Goal: Task Accomplishment & Management: Complete application form

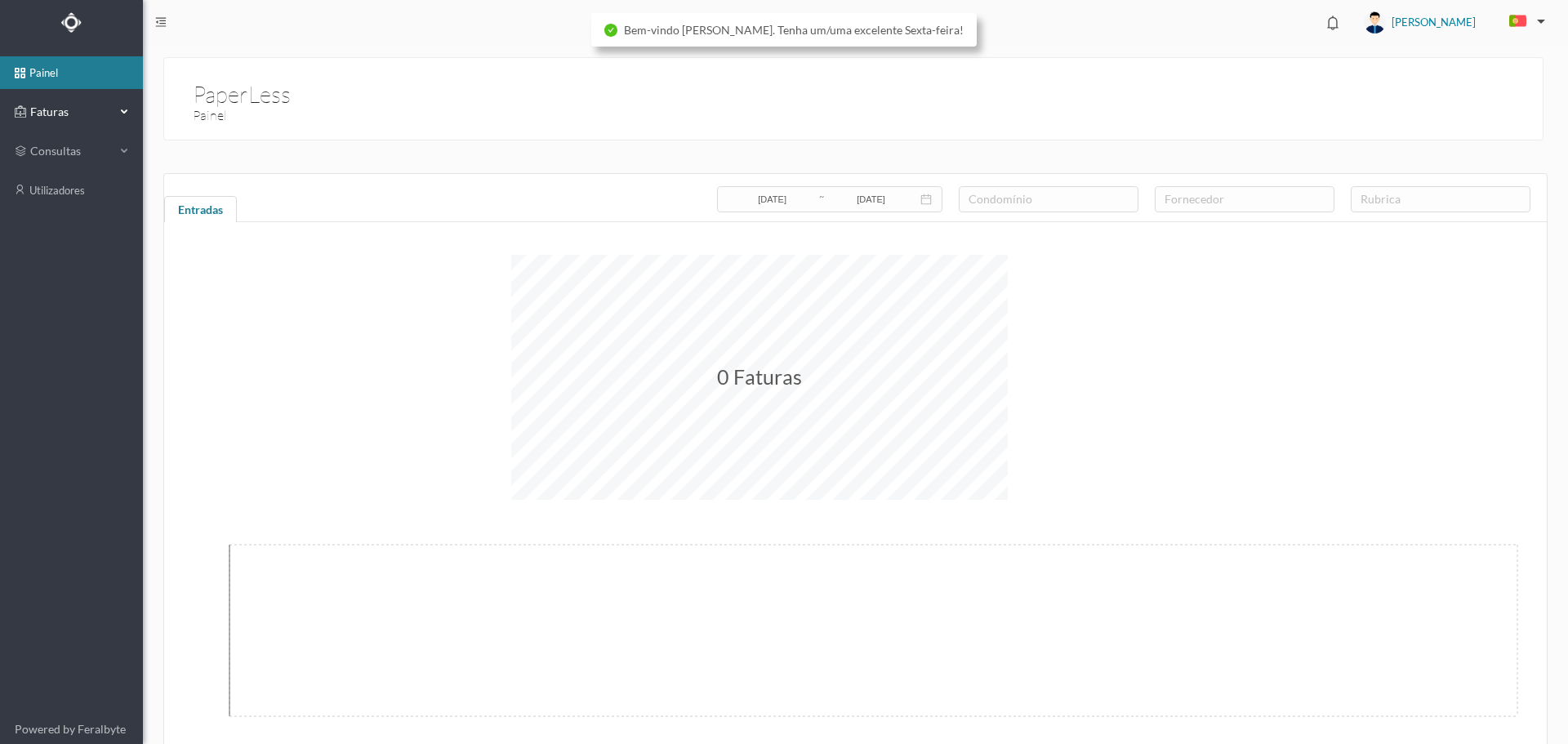
click at [31, 113] on span "Faturas" at bounding box center [71, 112] width 90 height 16
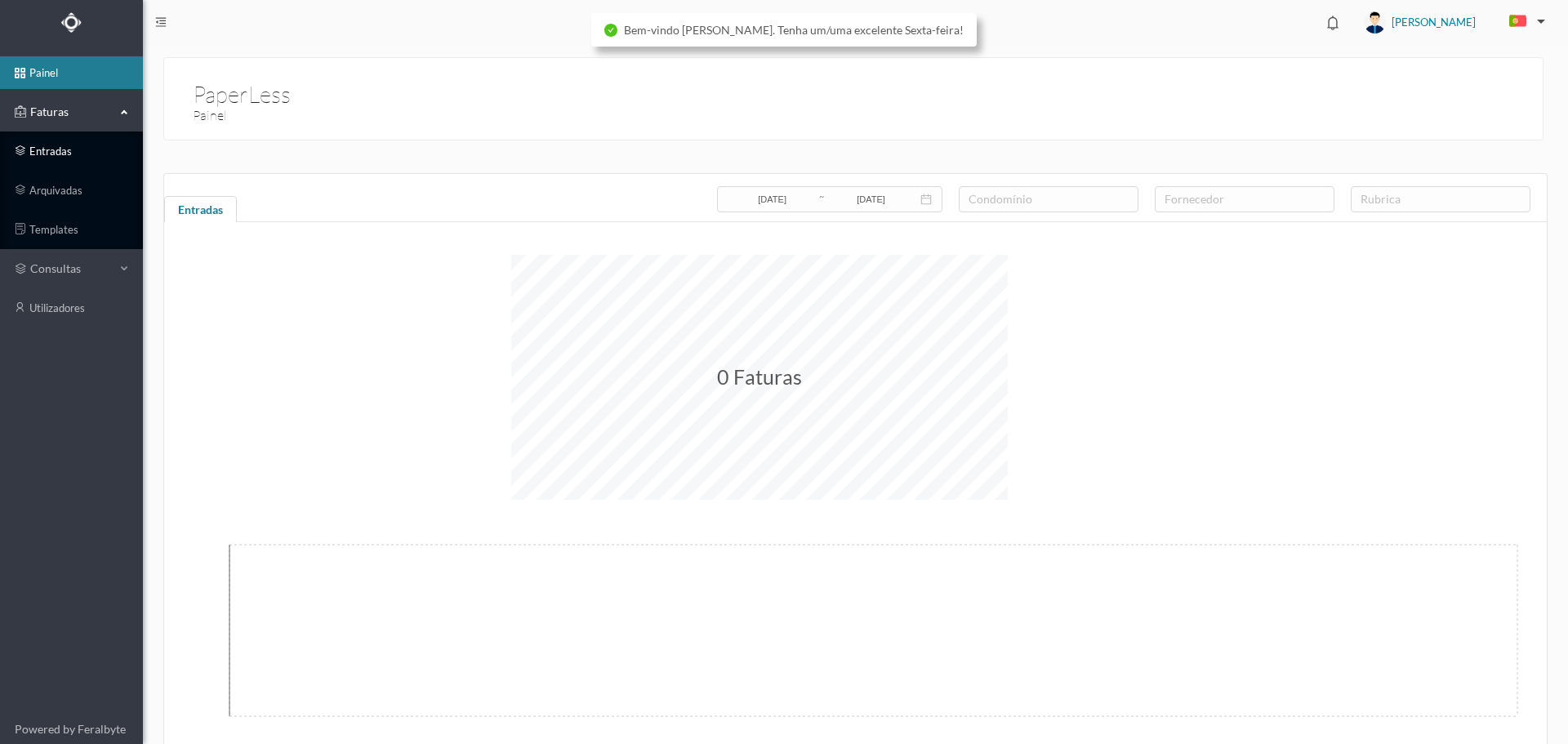
click at [49, 153] on link "entradas" at bounding box center [72, 151] width 143 height 32
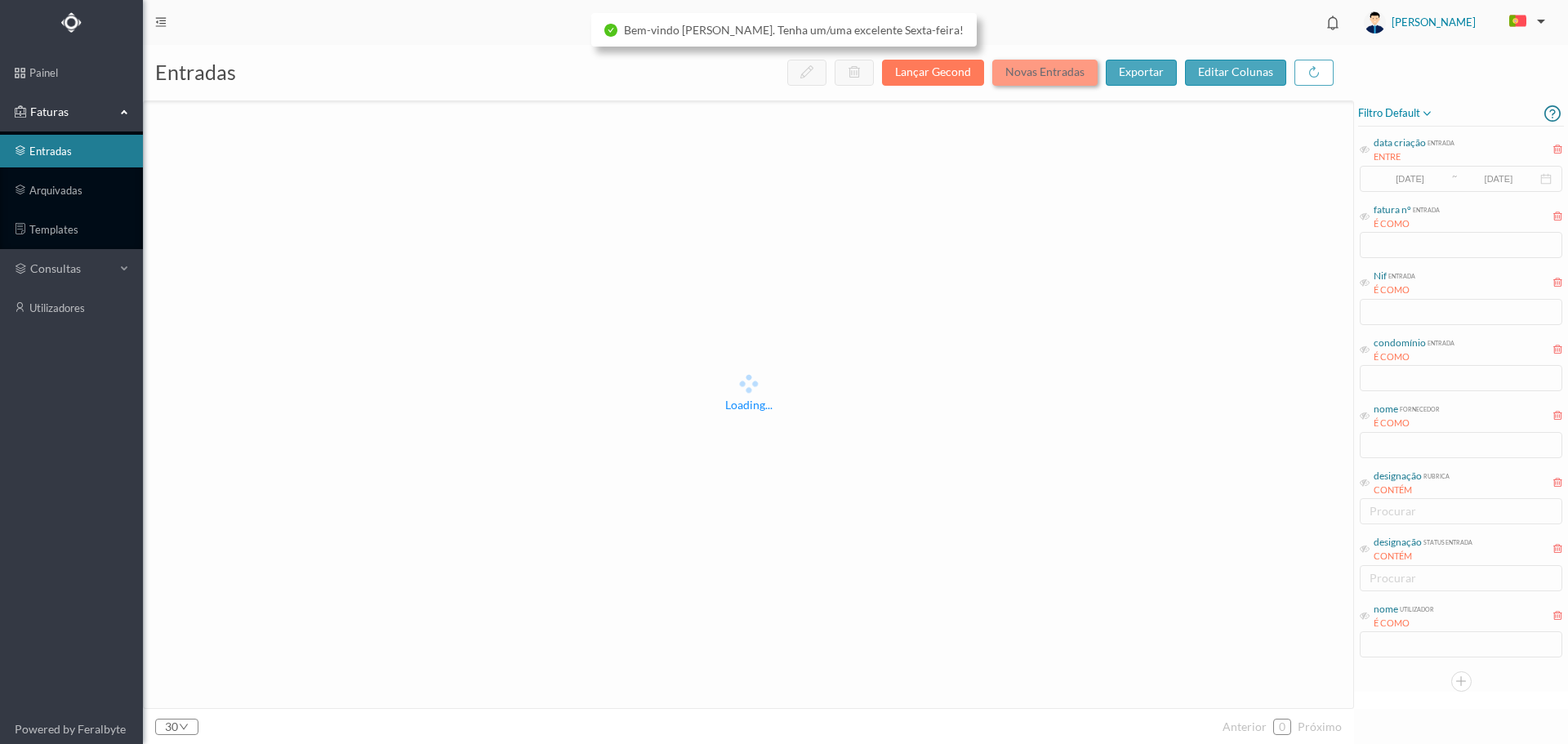
click at [1053, 76] on button "Novas Entradas" at bounding box center [1044, 73] width 105 height 26
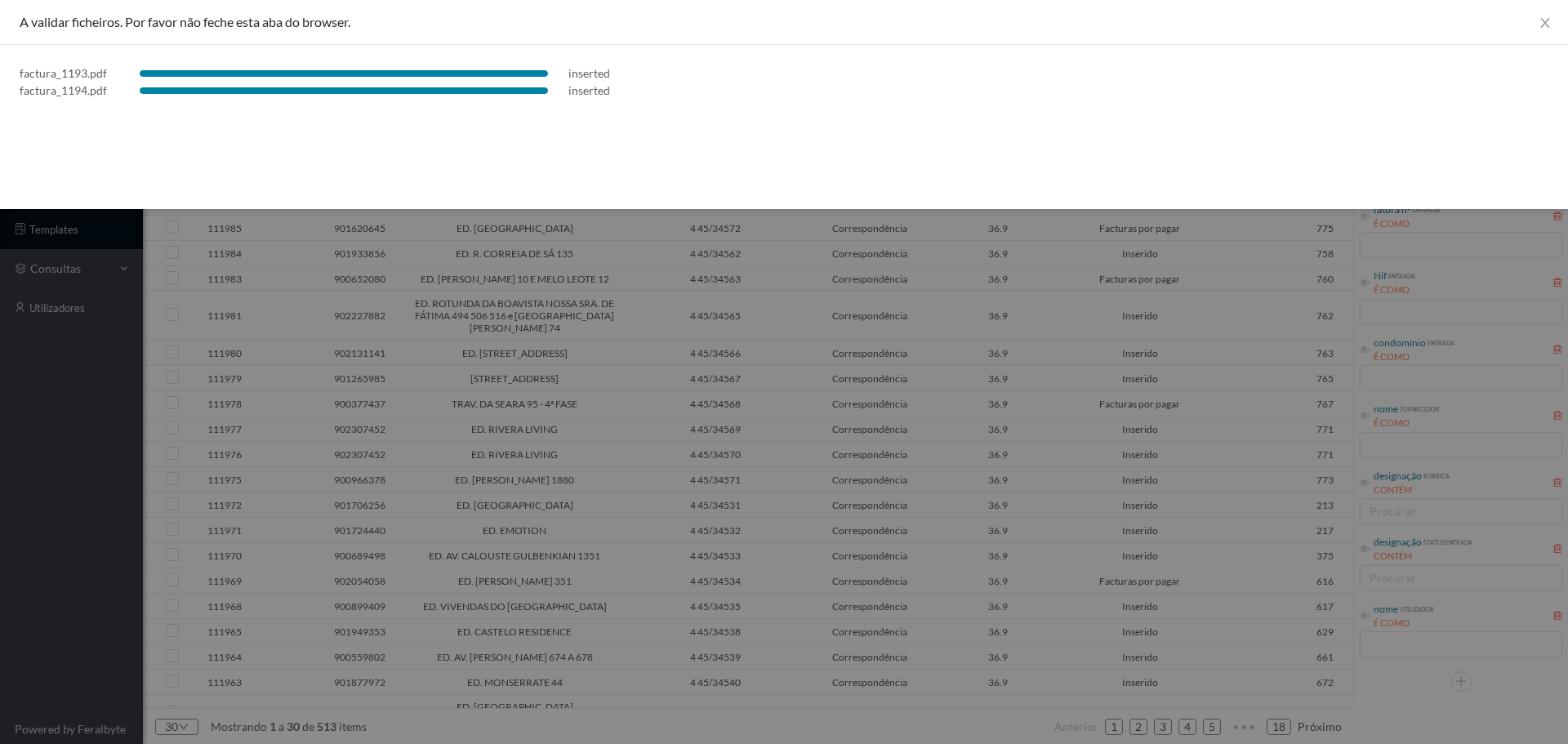
click at [833, 584] on div at bounding box center [784, 372] width 1568 height 744
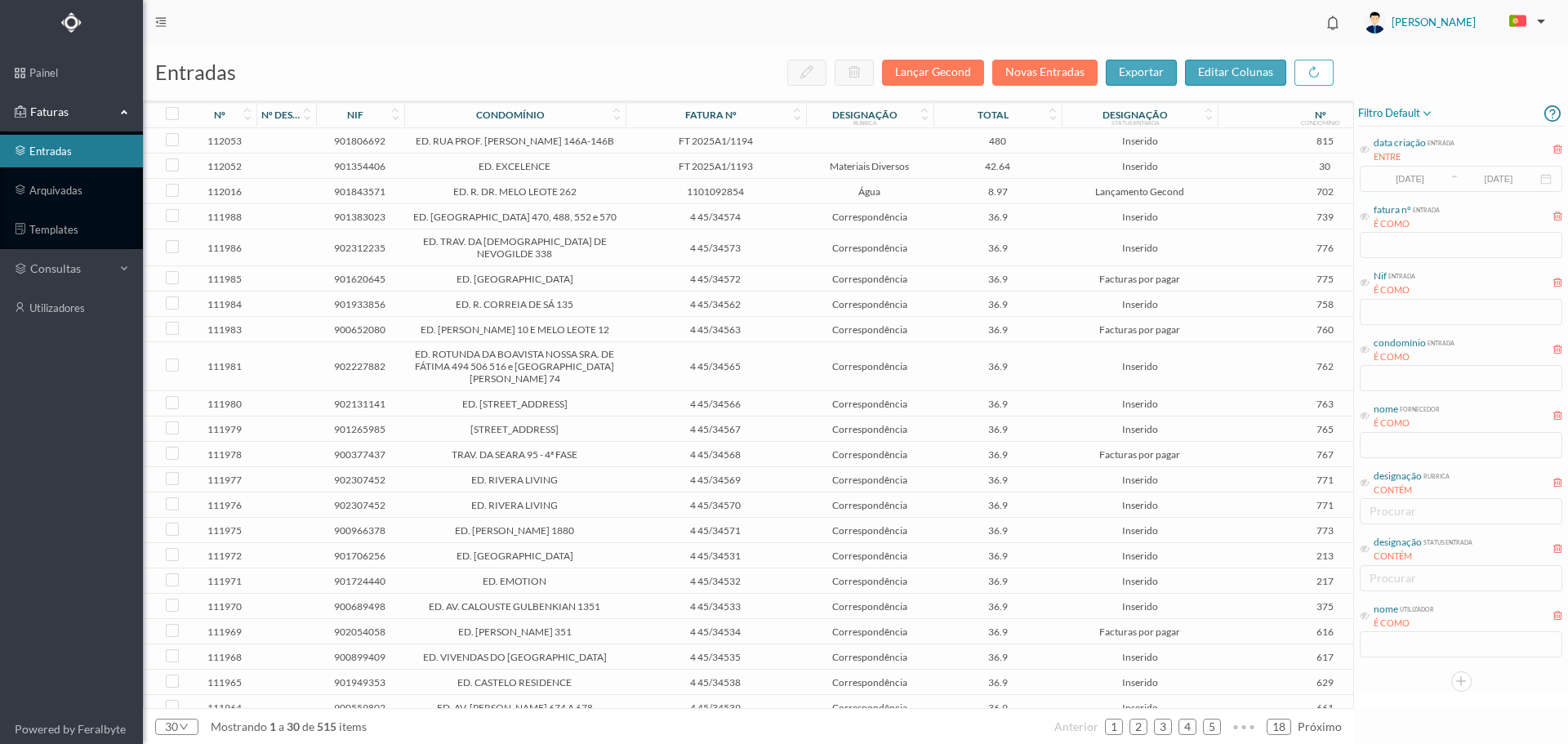
click at [837, 153] on td at bounding box center [870, 141] width 128 height 26
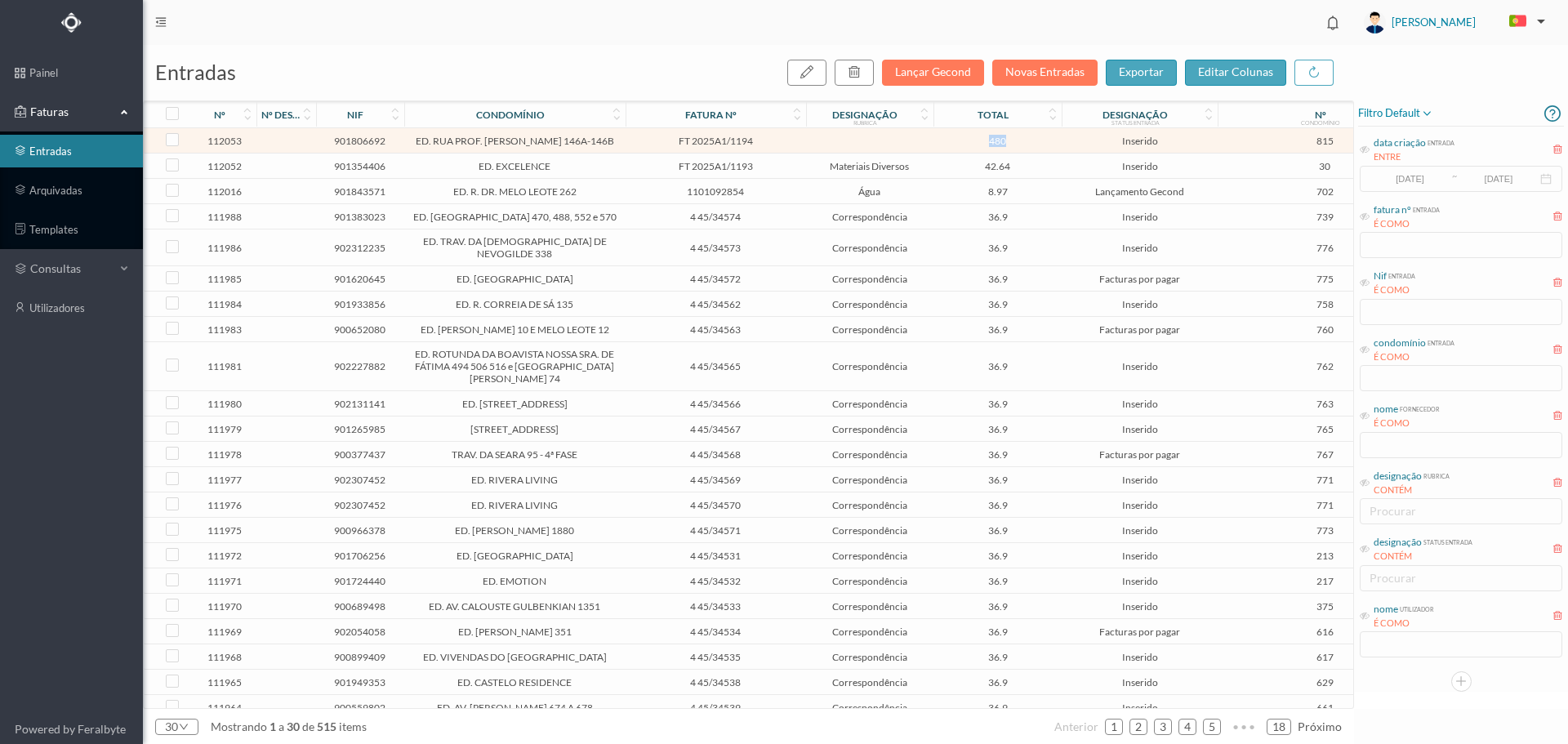
click at [838, 152] on td at bounding box center [870, 141] width 128 height 26
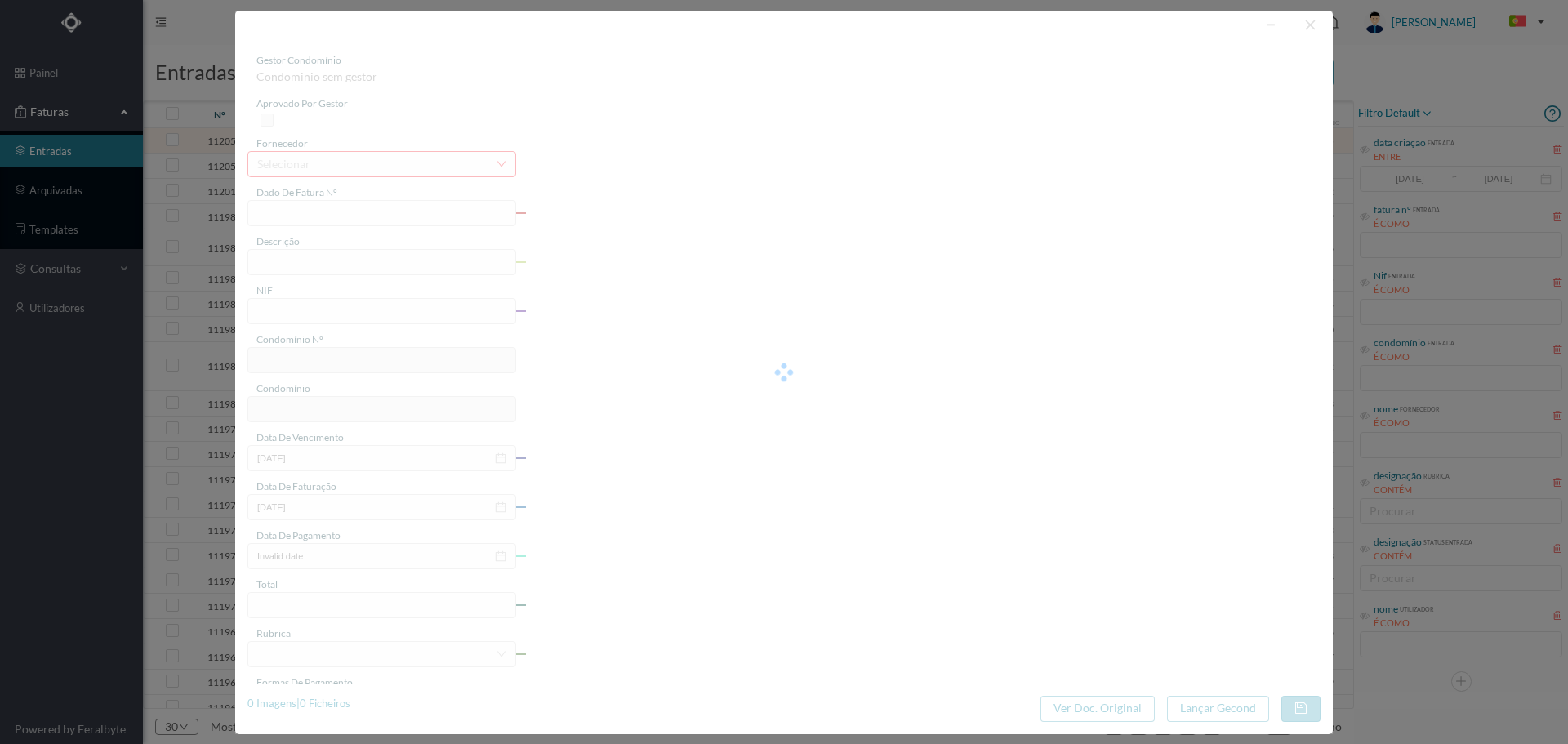
type input "FT 2025A1/1194"
type input "901806692"
type input "[DATE]"
type input "480.00"
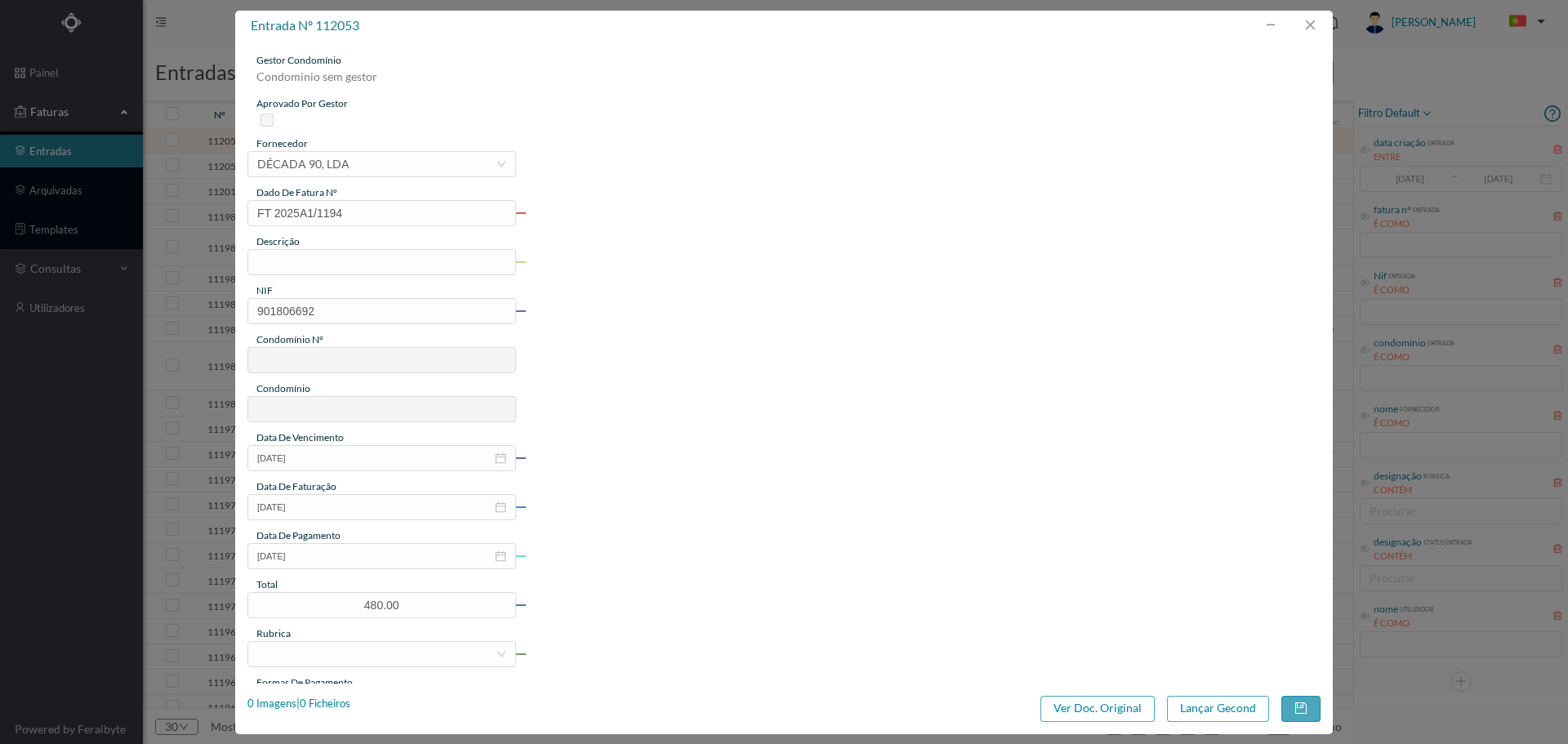
type input "815"
type input "ED. RUA PROF. [PERSON_NAME] 146A-146B"
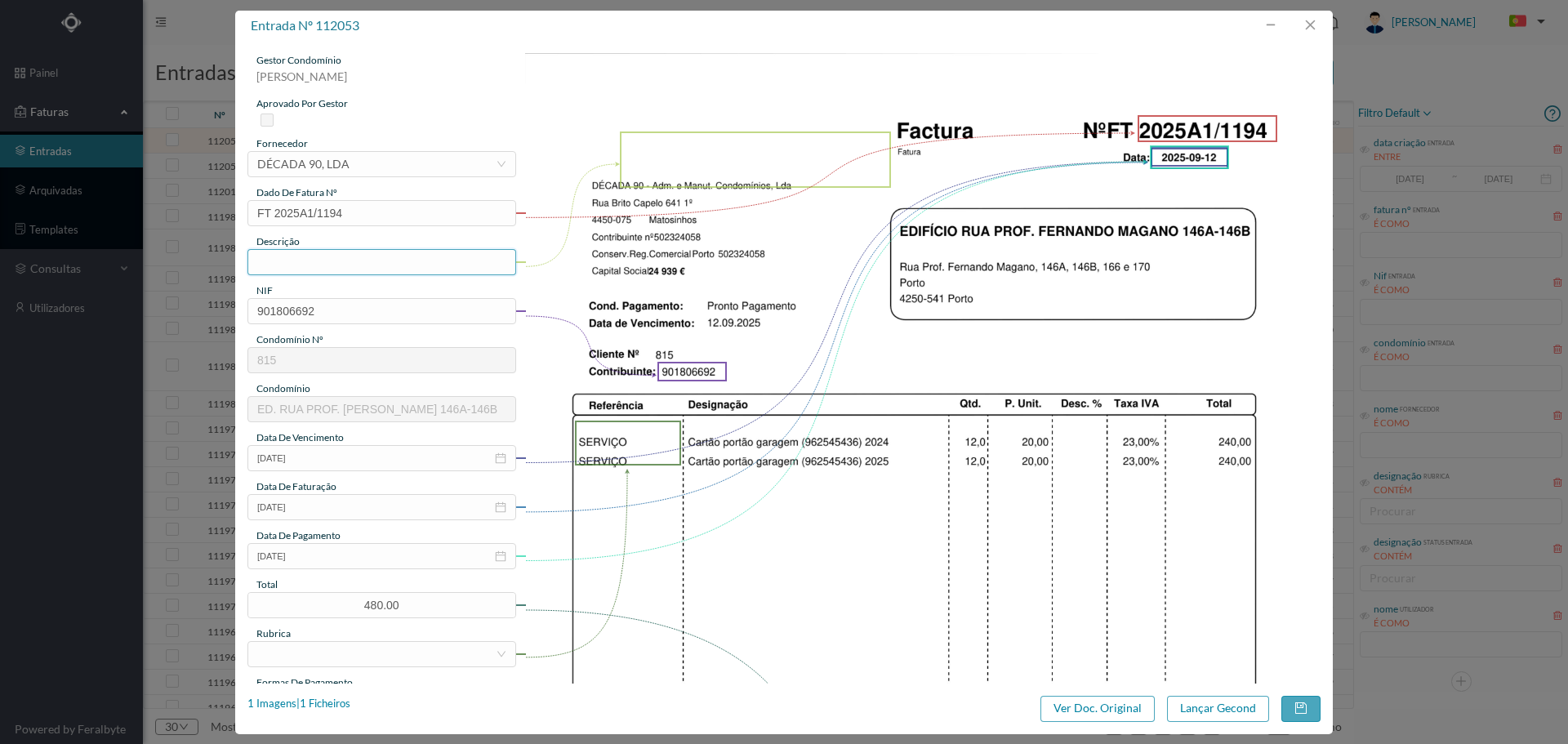
click at [369, 266] on input "text" at bounding box center [381, 262] width 269 height 26
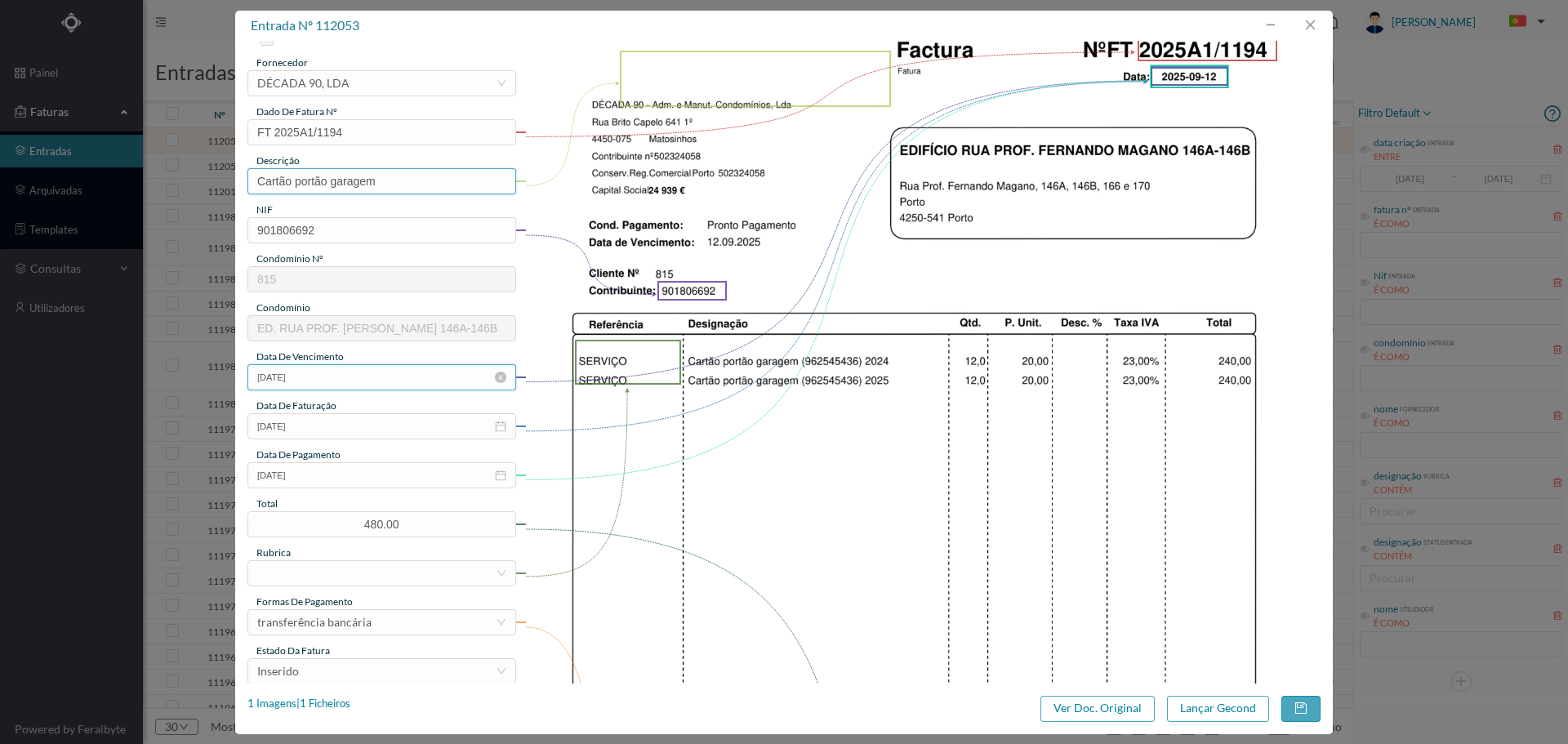
scroll to position [137, 0]
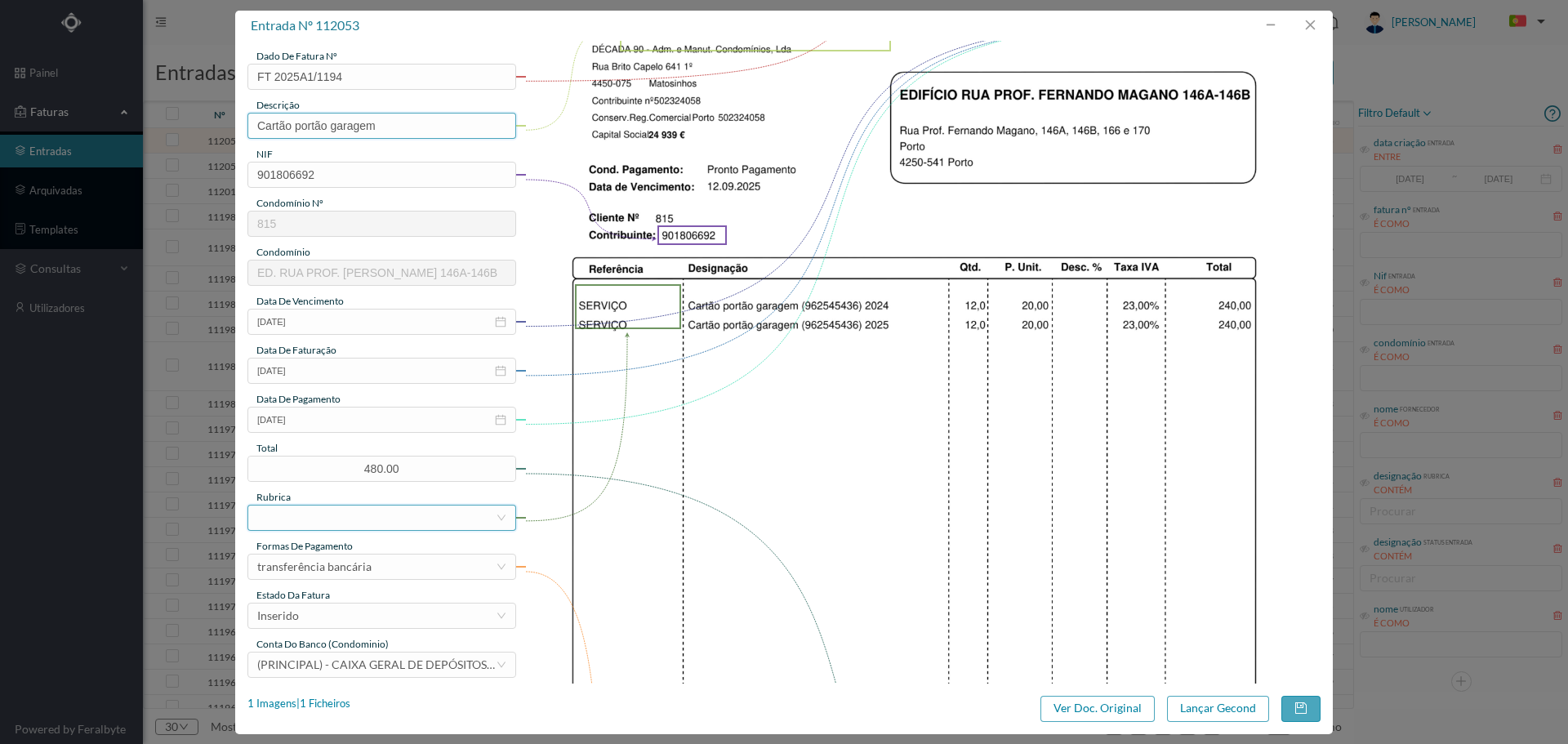
type input "Cartão portão garagem"
click at [369, 512] on div at bounding box center [377, 518] width 239 height 25
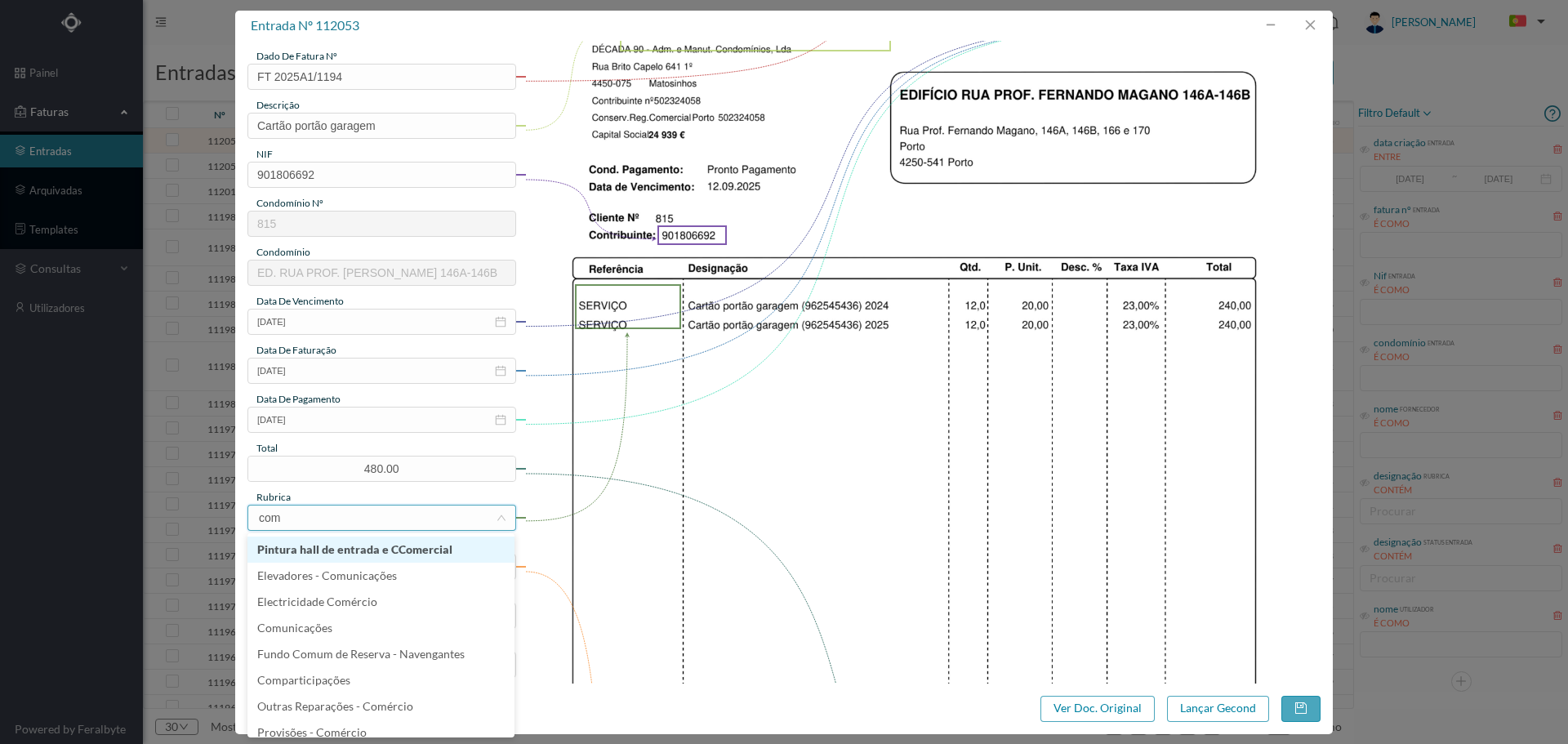
type input "comu"
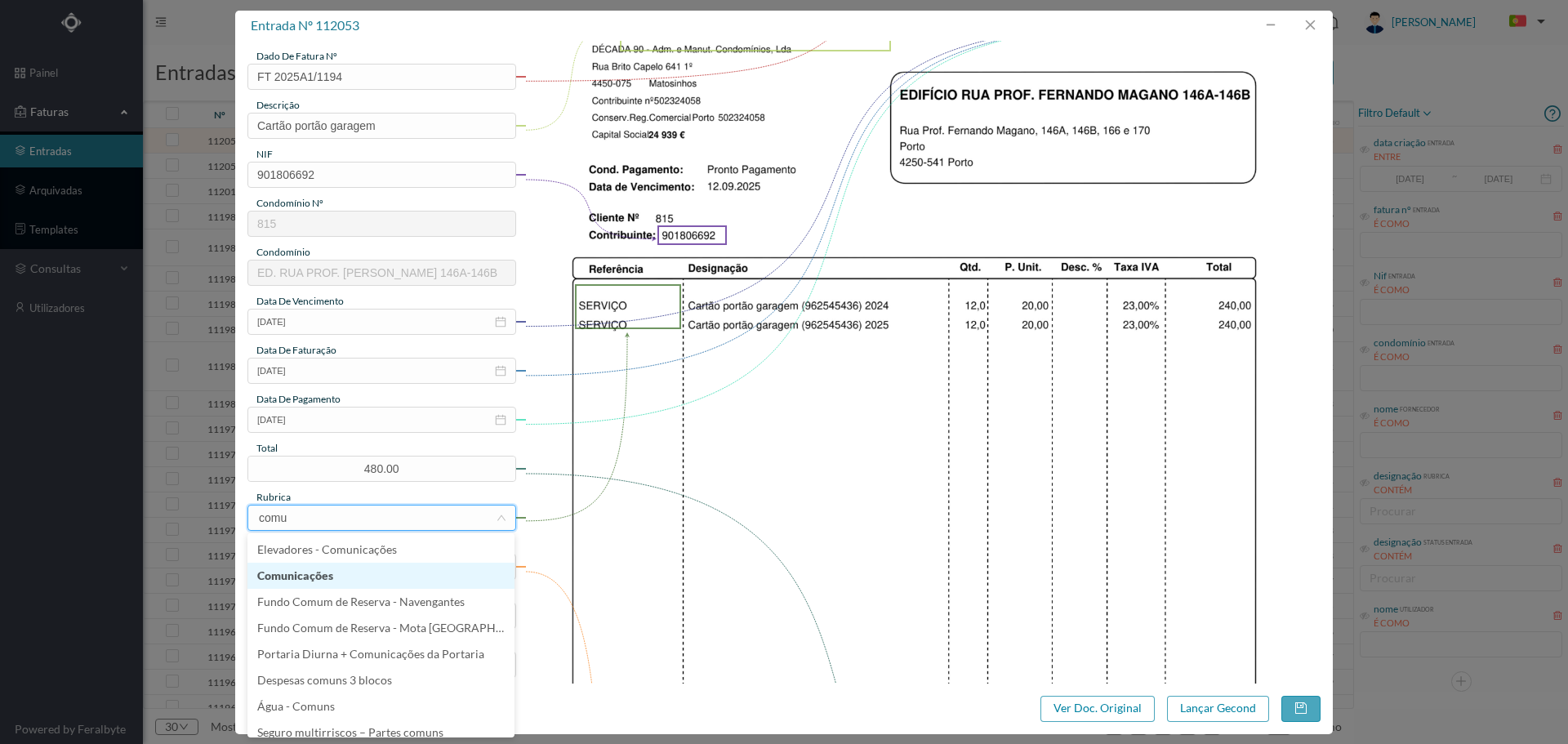
click at [330, 581] on li "Comunicações" at bounding box center [380, 576] width 267 height 26
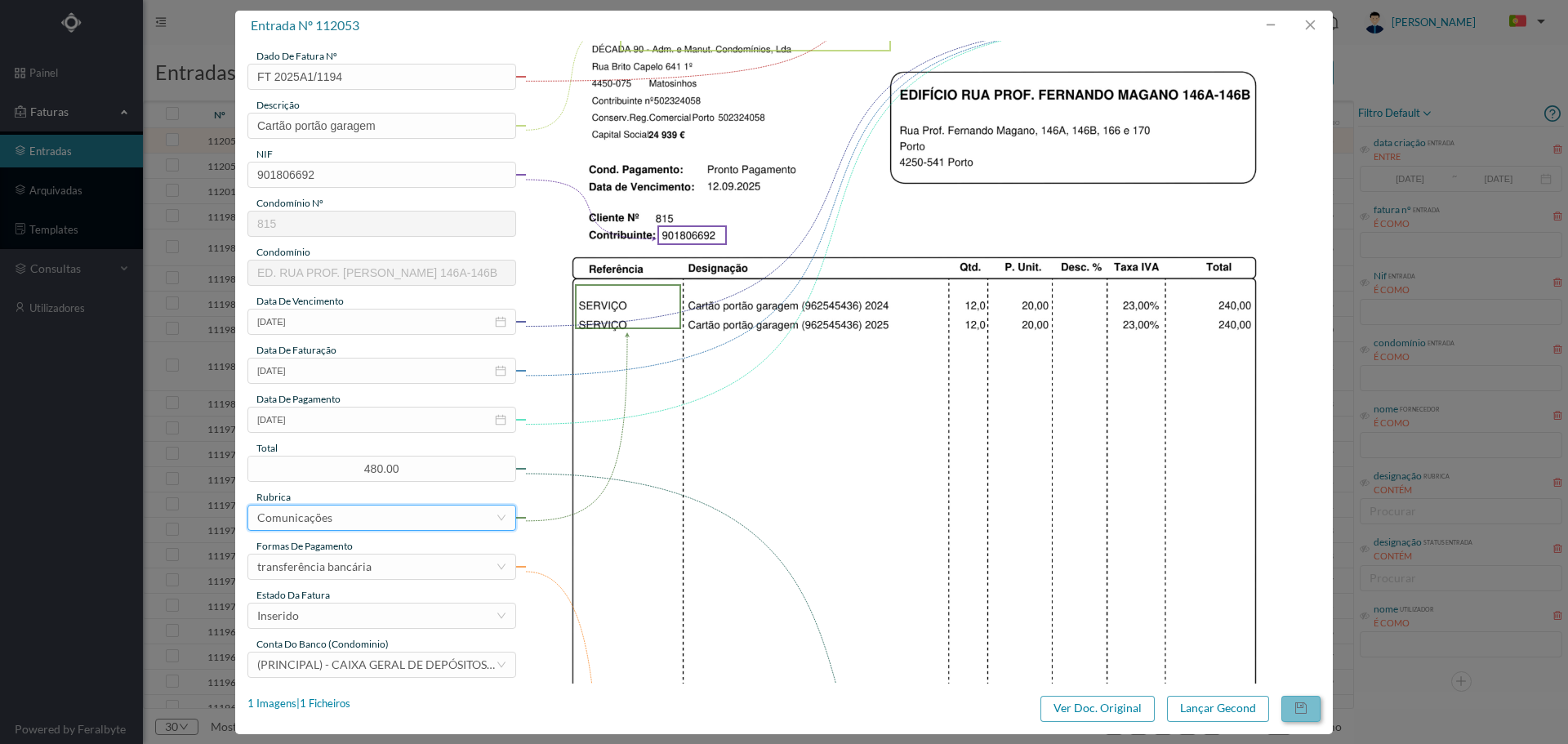
click at [1314, 705] on button "button" at bounding box center [1301, 709] width 39 height 26
